Goal: Communication & Community: Answer question/provide support

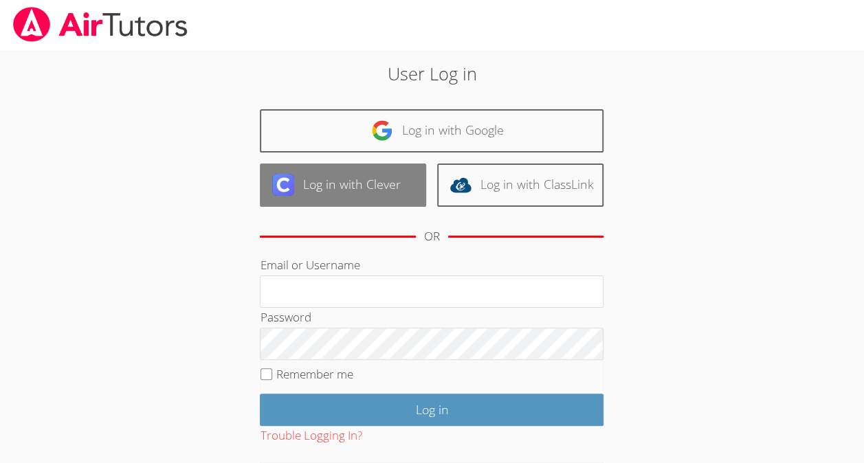
click at [368, 190] on link "Log in with Clever" at bounding box center [343, 185] width 166 height 43
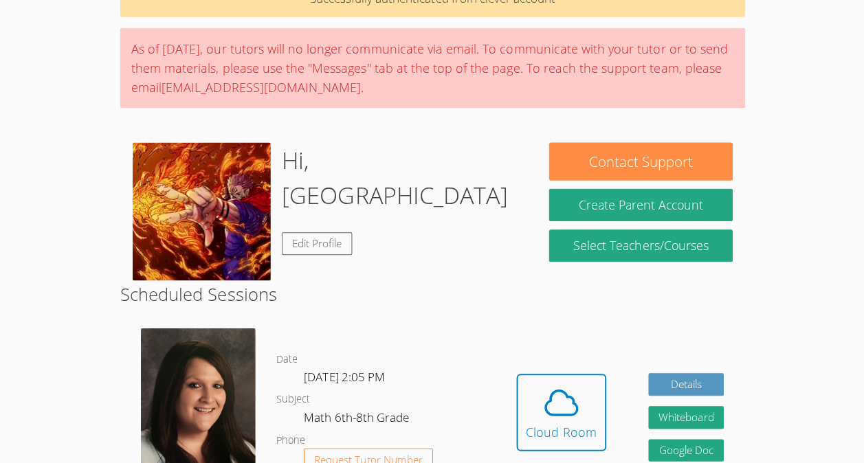
scroll to position [80, 0]
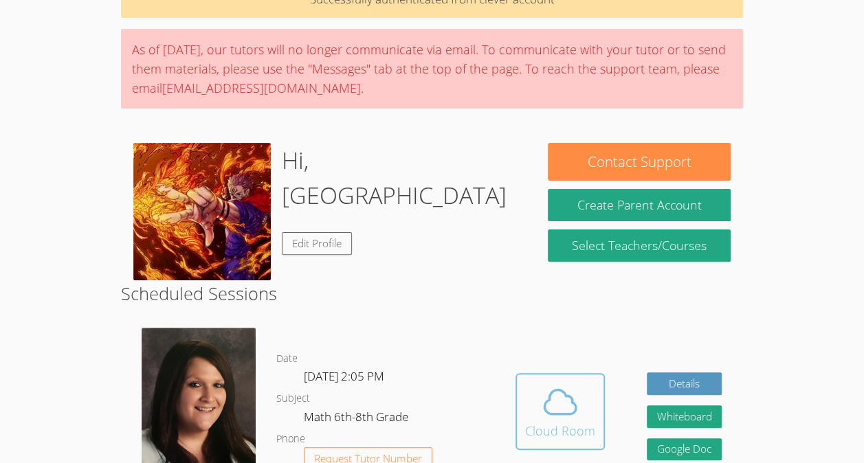
click at [560, 385] on icon at bounding box center [560, 402] width 39 height 39
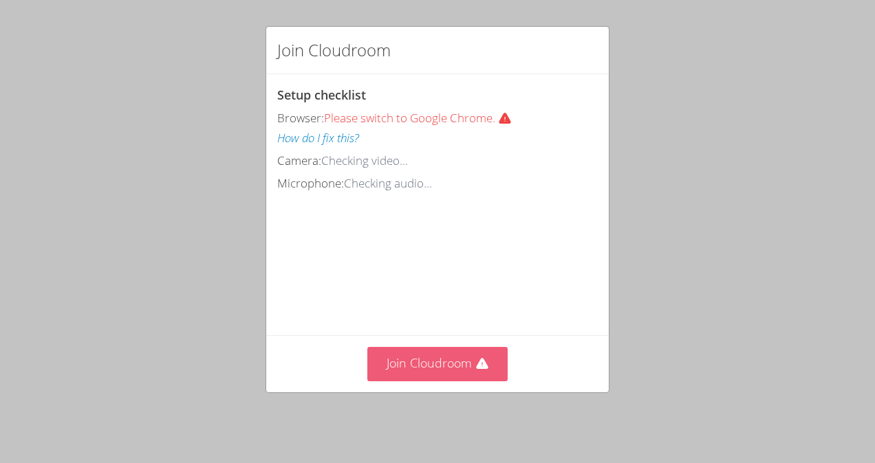
click at [474, 359] on button "Join Cloudroom" at bounding box center [437, 364] width 141 height 34
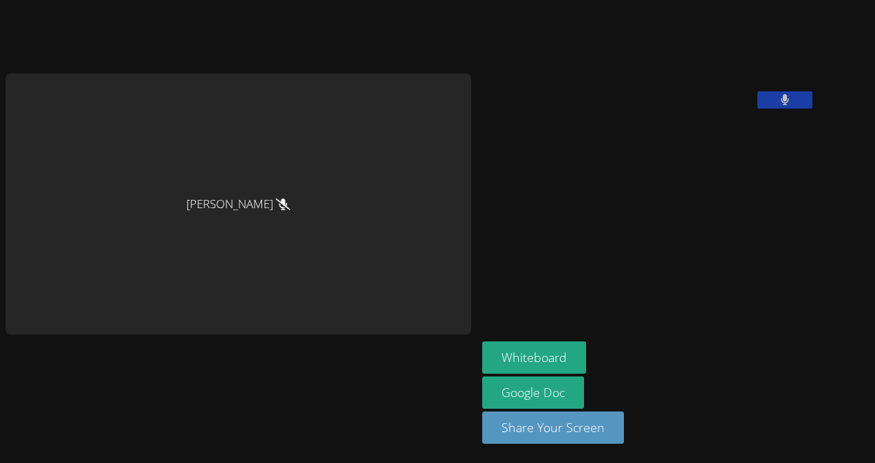
click at [757, 109] on button at bounding box center [784, 99] width 55 height 17
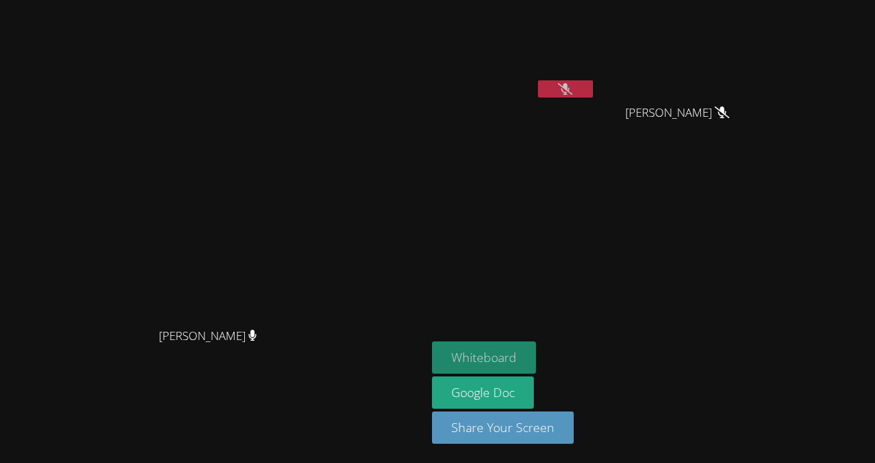
click at [536, 358] on button "Whiteboard" at bounding box center [484, 358] width 104 height 32
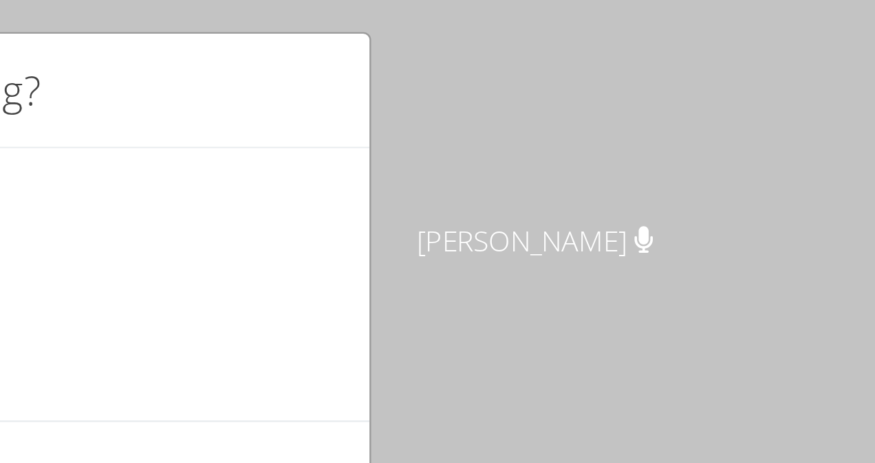
click at [686, 57] on div "How is your session going? Don't Understand Kinda Understand Completely Underst…" at bounding box center [437, 231] width 875 height 463
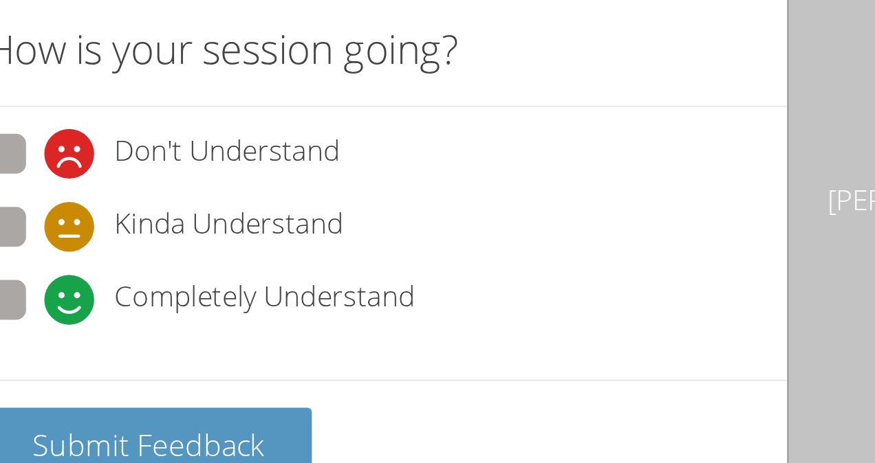
click at [301, 164] on span at bounding box center [301, 164] width 0 height 0
click at [301, 153] on input "Completely Understand" at bounding box center [307, 152] width 12 height 12
radio input "true"
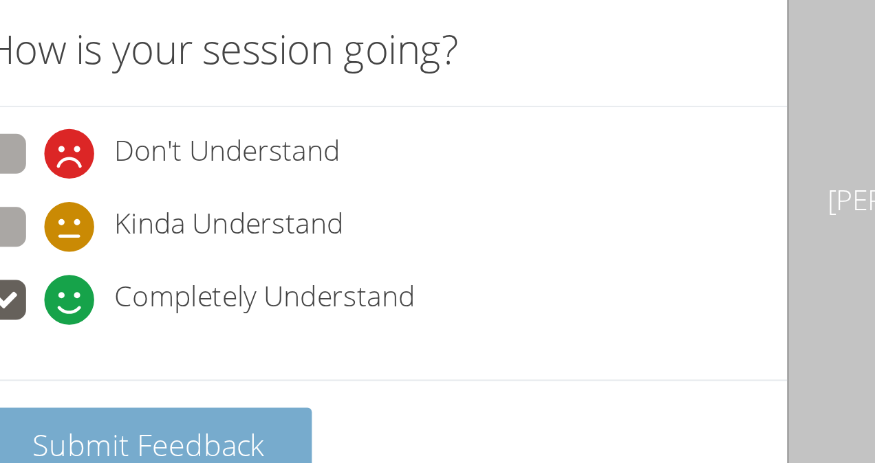
click at [327, 206] on span "Submit Feedback" at bounding box center [344, 214] width 96 height 17
